Goal: Task Accomplishment & Management: Use online tool/utility

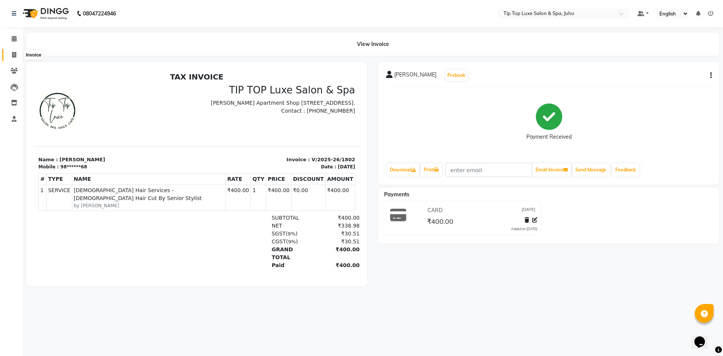
click at [18, 53] on span at bounding box center [14, 55] width 13 height 9
select select "8298"
select select "service"
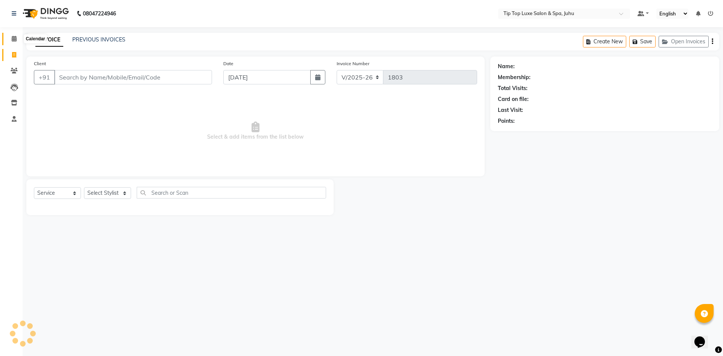
click at [15, 40] on icon at bounding box center [14, 39] width 5 height 6
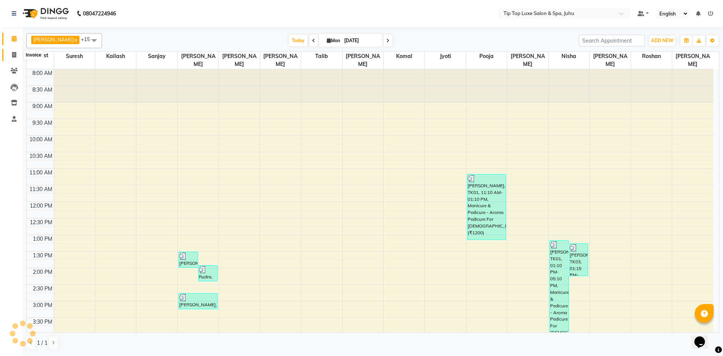
click at [15, 53] on icon at bounding box center [14, 55] width 4 height 6
select select "8298"
select select "service"
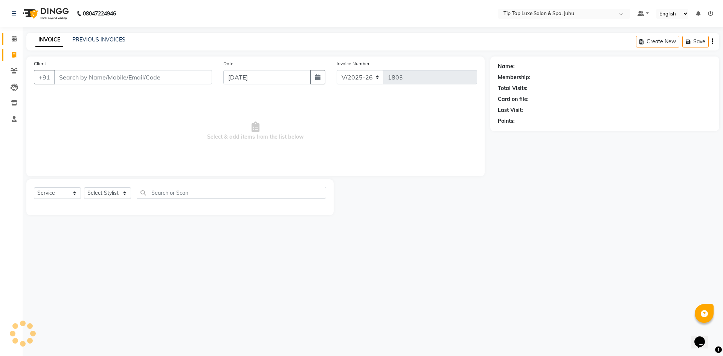
click at [15, 34] on link "Calendar" at bounding box center [11, 39] width 18 height 12
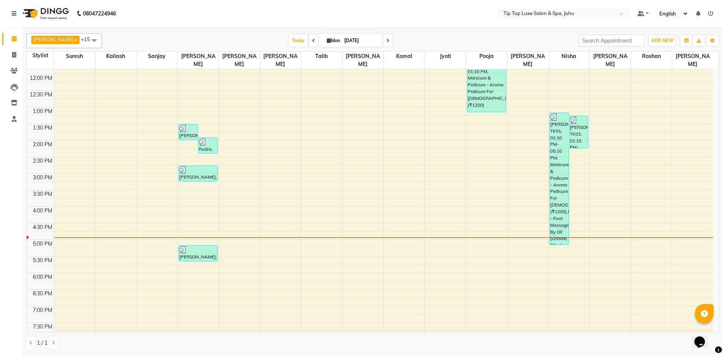
scroll to position [143, 0]
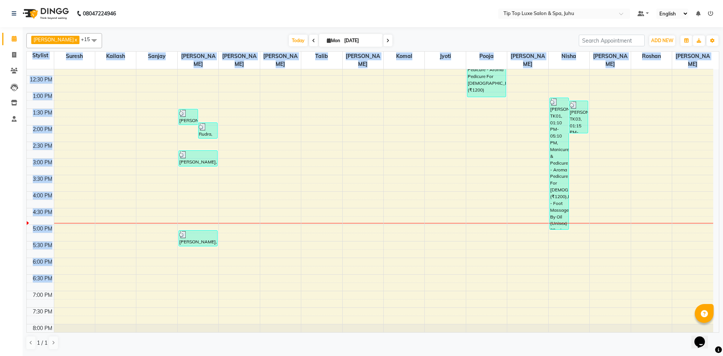
drag, startPoint x: 720, startPoint y: 232, endPoint x: 705, endPoint y: 273, distance: 43.5
click at [707, 278] on div "[PERSON_NAME] x Jyoti x Kailash x [PERSON_NAME] x Nisha x Pooja x [PERSON_NAME]…" at bounding box center [373, 191] width 700 height 328
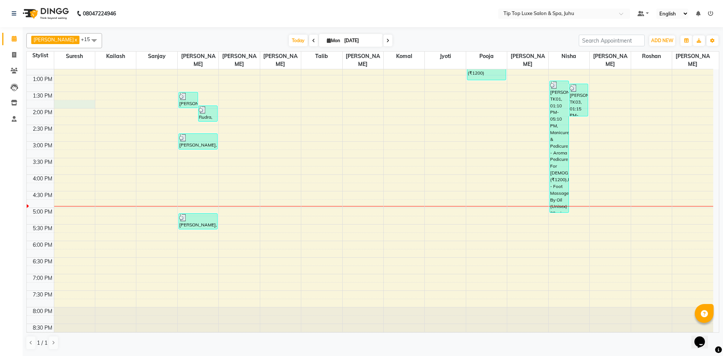
click at [75, 99] on div "8:00 AM 8:30 AM 9:00 AM 9:30 AM 10:00 AM 10:30 AM 11:00 AM 11:30 AM 12:00 PM 12…" at bounding box center [370, 125] width 686 height 430
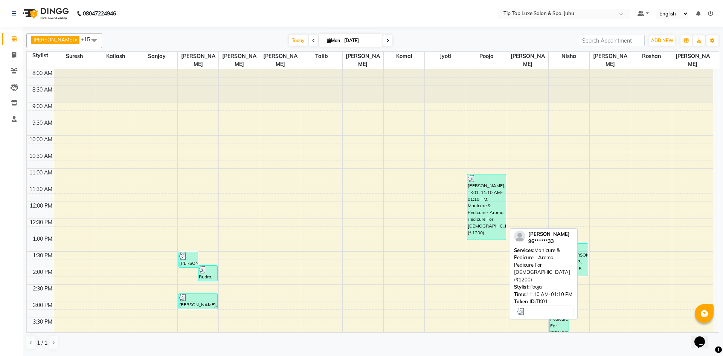
click at [492, 192] on div "[PERSON_NAME], TK01, 11:10 AM-01:10 PM, Manicure & Pedicure - Aroma Pedicure Fo…" at bounding box center [486, 206] width 38 height 65
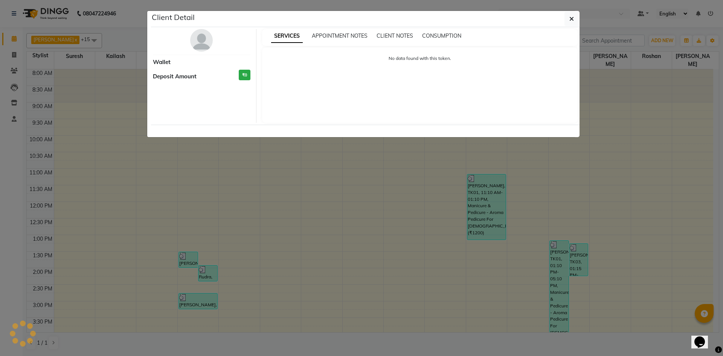
click at [492, 192] on ngb-modal-window "Client Detail Wallet Deposit Amount ₹0 SERVICES APPOINTMENT NOTES CLIENT NOTES …" at bounding box center [361, 178] width 723 height 356
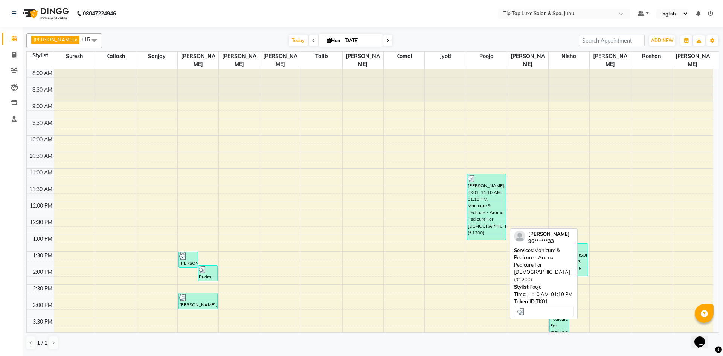
click at [489, 192] on div "[PERSON_NAME], TK01, 11:10 AM-01:10 PM, Manicure & Pedicure - Aroma Pedicure Fo…" at bounding box center [486, 206] width 38 height 65
select select "3"
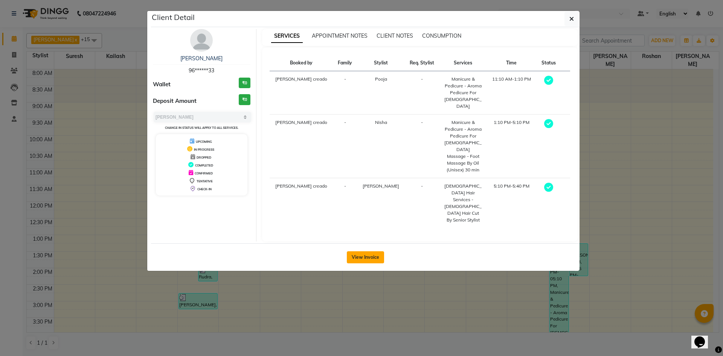
click at [366, 251] on button "View Invoice" at bounding box center [365, 257] width 37 height 12
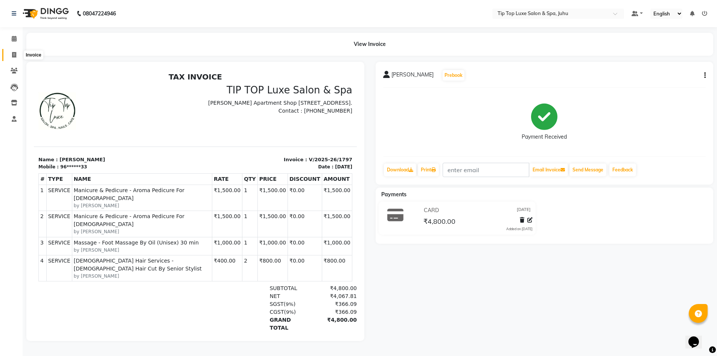
click at [14, 55] on icon at bounding box center [14, 55] width 4 height 6
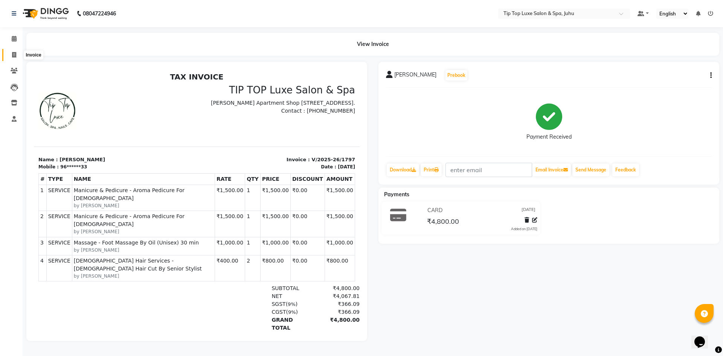
select select "8298"
select select "service"
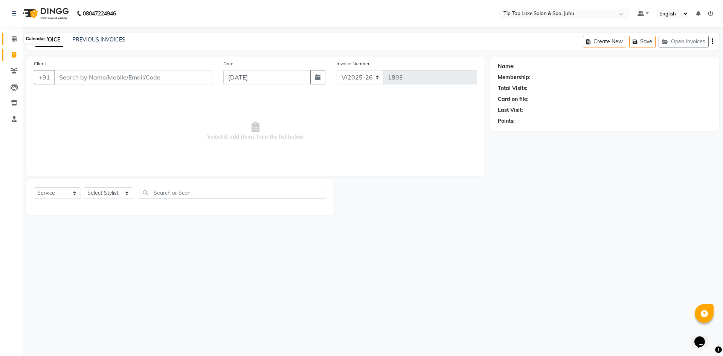
click at [12, 40] on icon at bounding box center [14, 39] width 5 height 6
